Goal: Task Accomplishment & Management: Complete application form

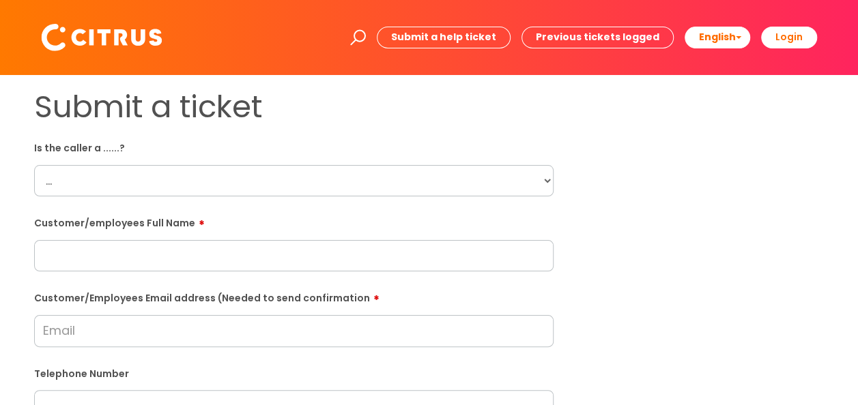
click at [216, 180] on select "... Citrus Customer Citrus Employee [DEMOGRAPHIC_DATA] Supplier" at bounding box center [293, 180] width 519 height 31
select select "Citrus Employee"
click at [34, 165] on select "... Citrus Customer Citrus Employee [DEMOGRAPHIC_DATA] Supplier" at bounding box center [293, 180] width 519 height 31
click at [237, 327] on input "Customer/Employees Email address (Needed to send confirmation" at bounding box center [293, 330] width 519 height 31
paste input "[PERSON_NAME]"
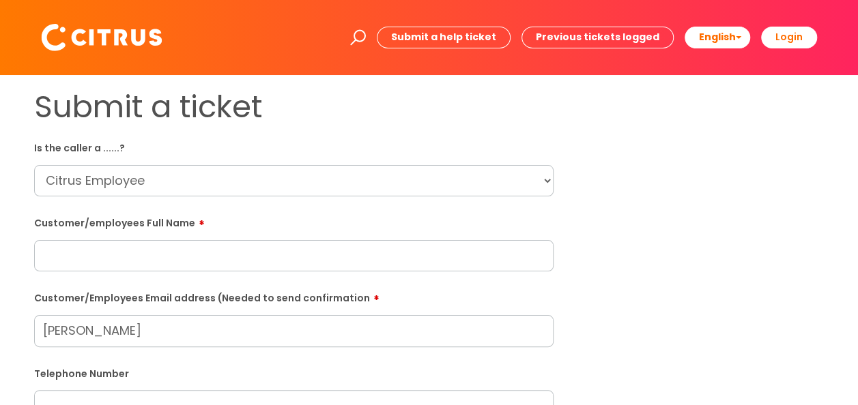
type input "[PERSON_NAME]"
click at [274, 259] on input "text" at bounding box center [293, 255] width 519 height 31
paste input "[PERSON_NAME]"
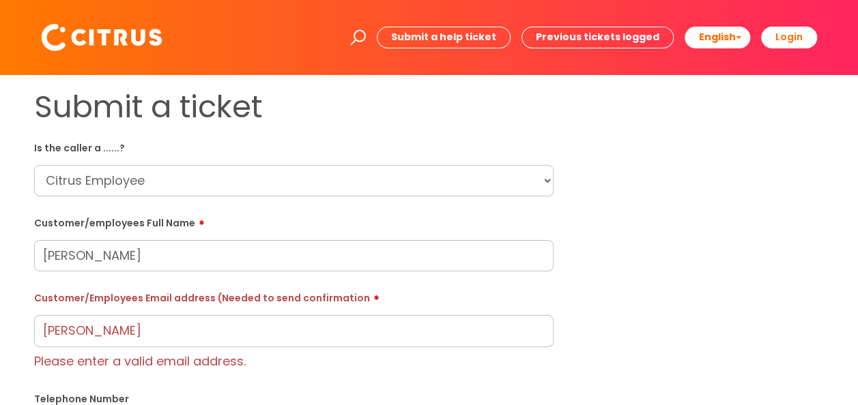
type input "[PERSON_NAME]"
click at [448, 332] on input "[PERSON_NAME]" at bounding box center [293, 330] width 519 height 31
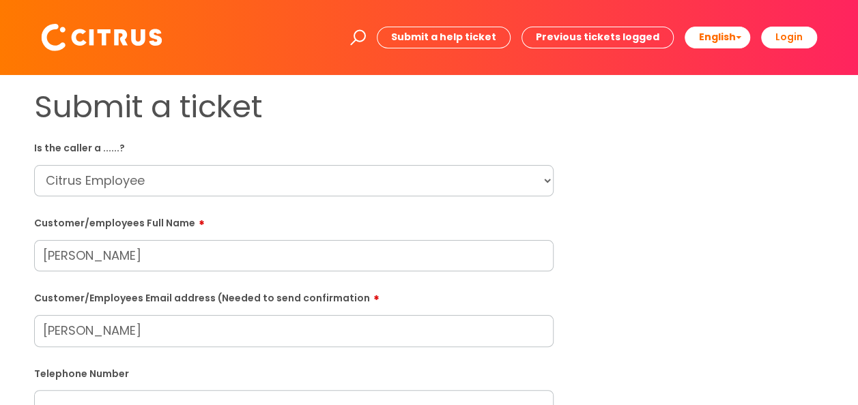
drag, startPoint x: 448, startPoint y: 332, endPoint x: -3, endPoint y: 280, distance: 453.3
click at [0, 280] on html "Enter your search term here... Search Submit a help ticket Previous tickets log…" at bounding box center [429, 202] width 858 height 405
paste input "[EMAIL_ADDRESS][DOMAIN_NAME]"
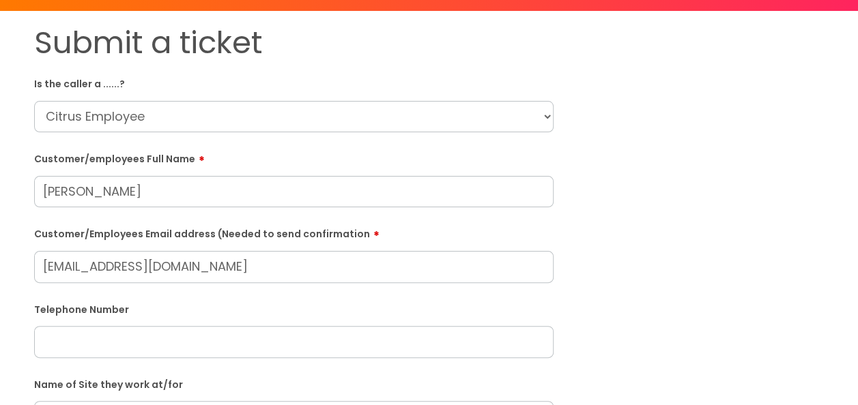
scroll to position [136, 0]
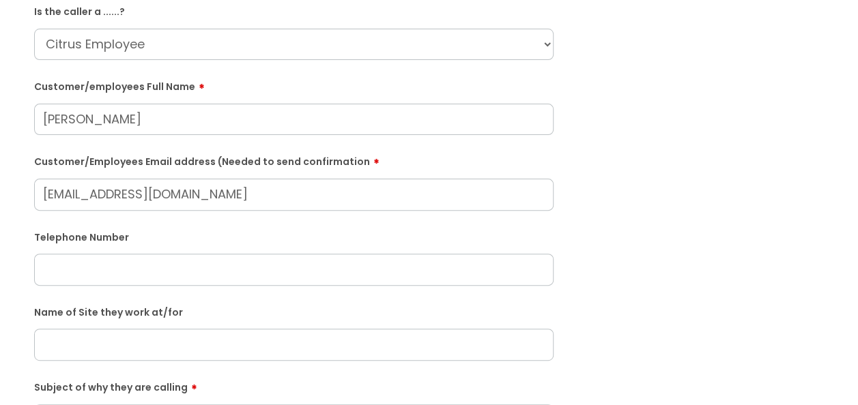
type input "[EMAIL_ADDRESS][DOMAIN_NAME]"
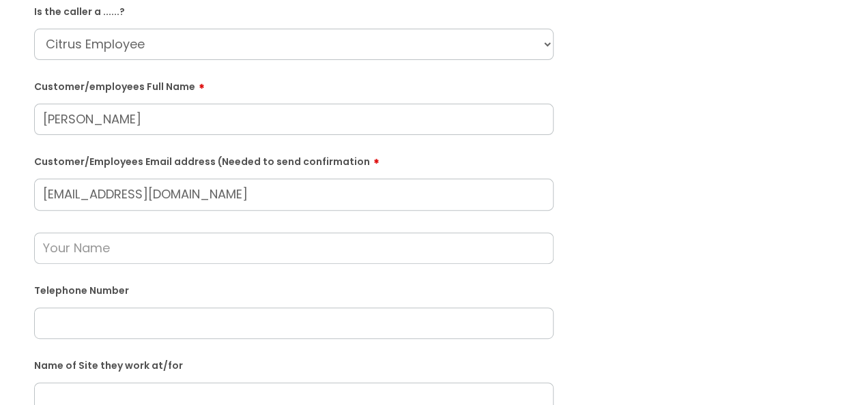
drag, startPoint x: 67, startPoint y: 323, endPoint x: 130, endPoint y: 276, distance: 78.9
click at [70, 323] on input "text" at bounding box center [293, 323] width 519 height 31
paste input "07349338649"
type input "07349338649"
click at [149, 243] on input "text" at bounding box center [293, 248] width 519 height 31
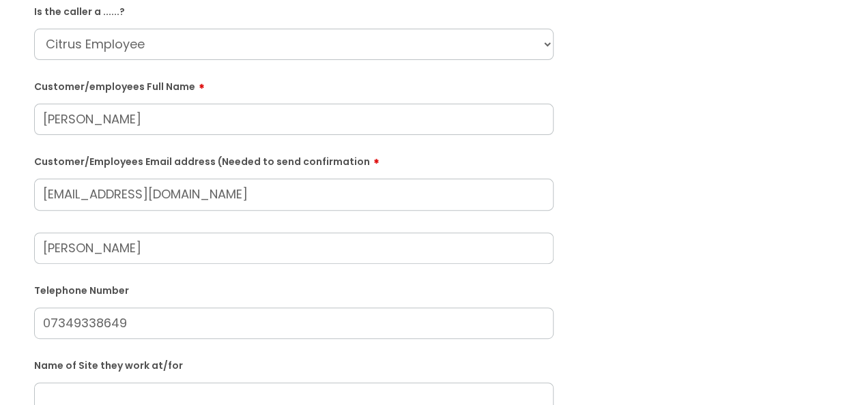
type input "[PERSON_NAME]"
drag, startPoint x: 332, startPoint y: 338, endPoint x: 327, endPoint y: 344, distance: 7.3
click at [332, 337] on form "Is the caller a ......? ... Citrus Customer Citrus Employee [DEMOGRAPHIC_DATA] …" at bounding box center [293, 385] width 519 height 770
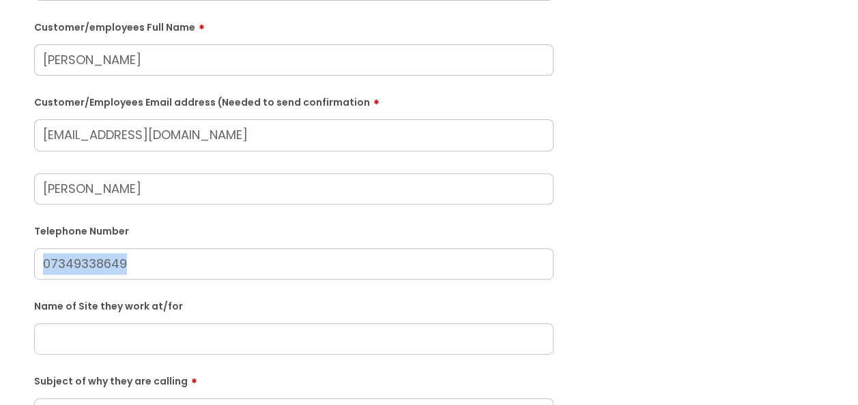
scroll to position [273, 0]
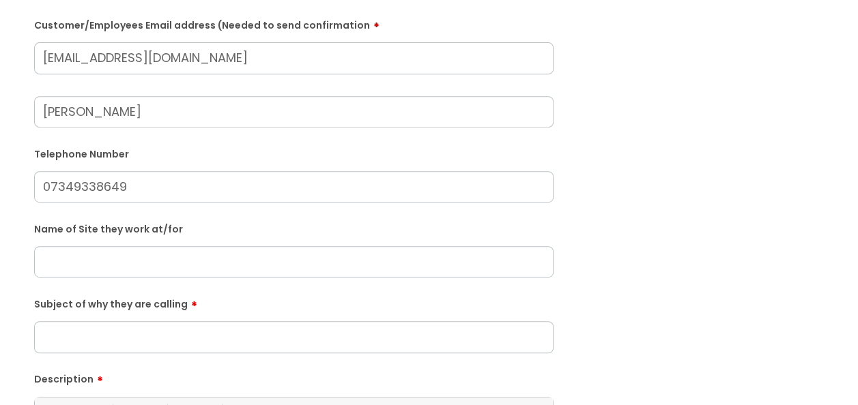
click at [258, 261] on input "text" at bounding box center [293, 261] width 519 height 31
type input "Soho"
drag, startPoint x: 397, startPoint y: 328, endPoint x: 396, endPoint y: 312, distance: 16.4
click at [397, 325] on input "Subject of why they are calling" at bounding box center [293, 336] width 519 height 31
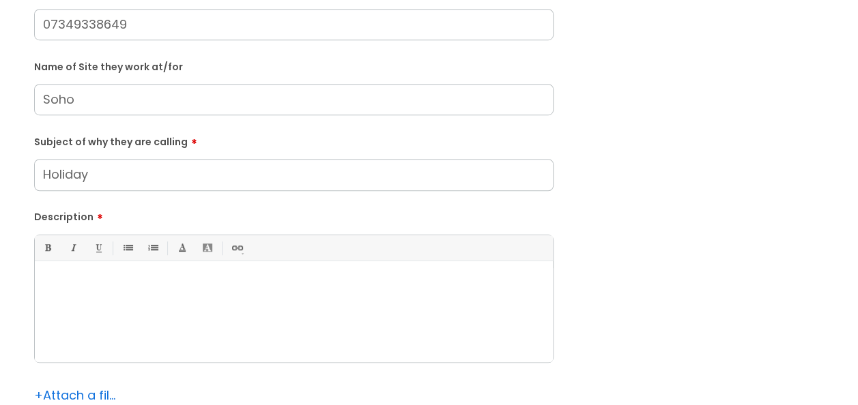
scroll to position [546, 0]
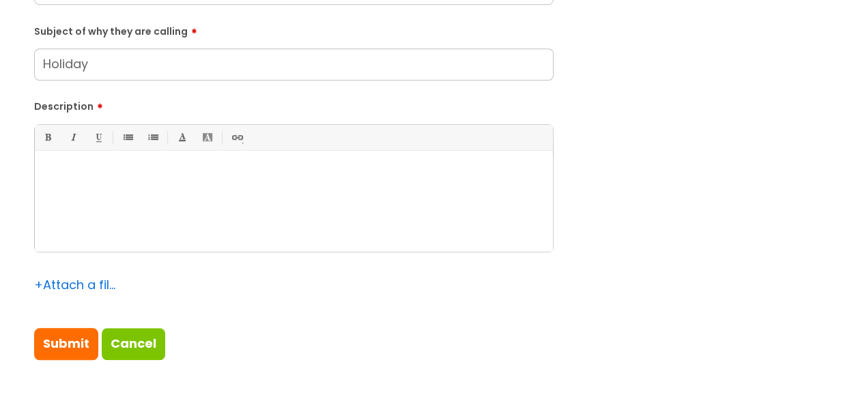
type input "Holiday"
drag, startPoint x: 216, startPoint y: 211, endPoint x: 235, endPoint y: 210, distance: 19.2
click at [218, 210] on div at bounding box center [294, 205] width 518 height 94
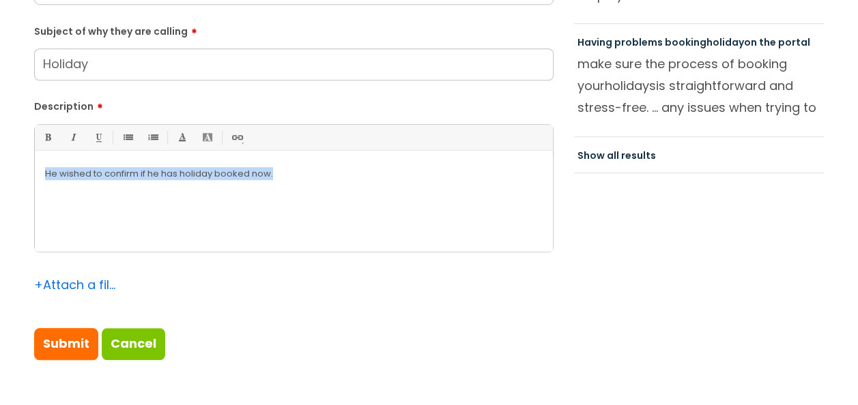
drag, startPoint x: 325, startPoint y: 192, endPoint x: -3, endPoint y: 181, distance: 327.7
copy p "He wished to confirm if he has holiday booked now."
click at [69, 350] on input "Submit" at bounding box center [66, 343] width 64 height 31
type input "Please Wait..."
